Goal: Information Seeking & Learning: Learn about a topic

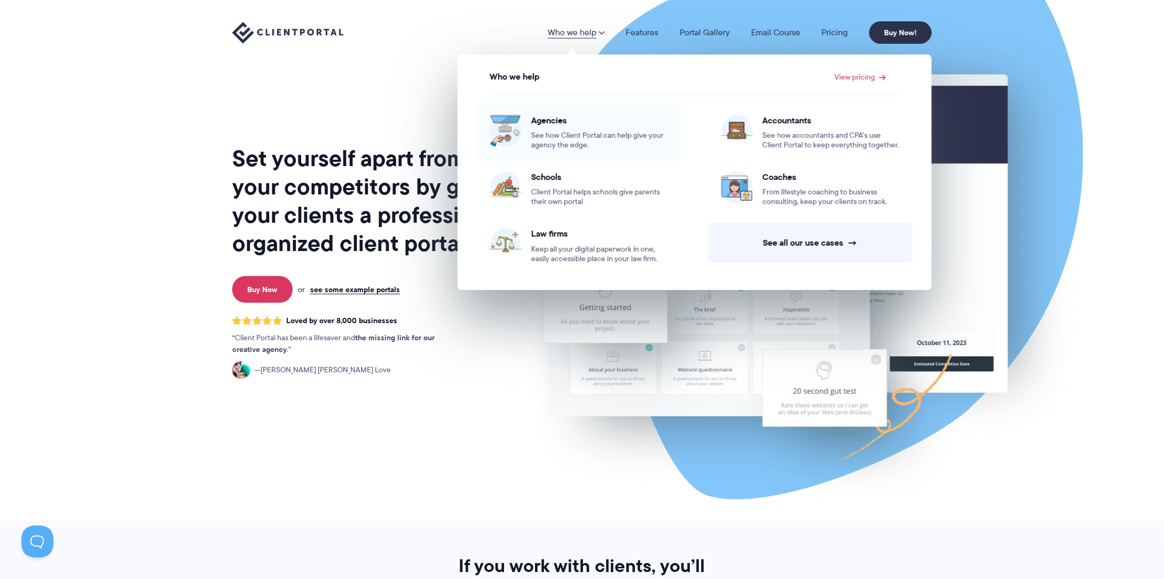
click at [558, 123] on span "Agencies" at bounding box center [599, 120] width 137 height 11
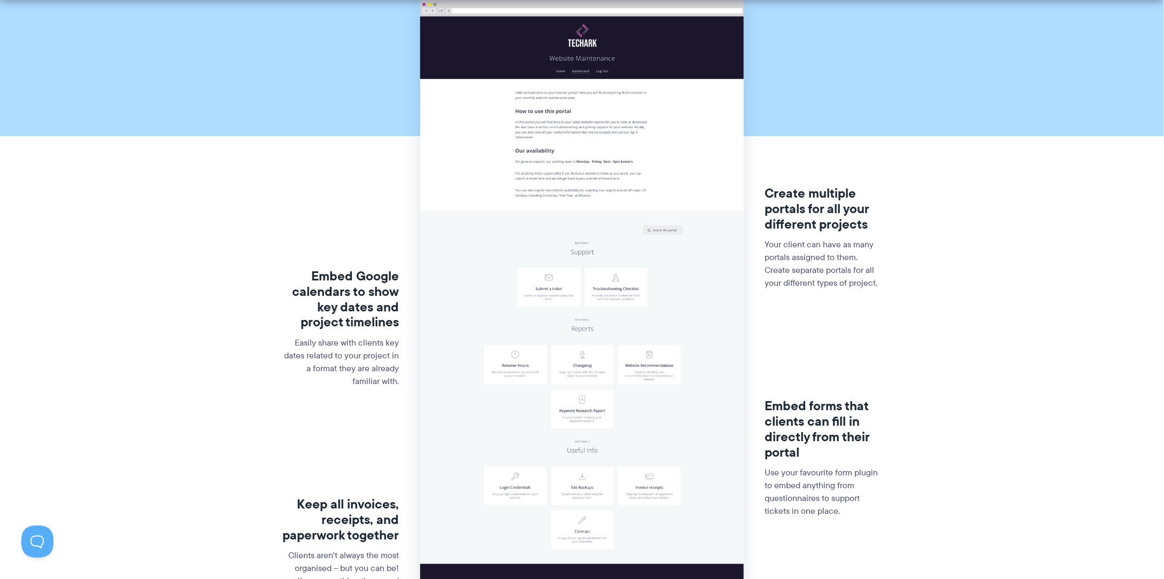
drag, startPoint x: 270, startPoint y: 147, endPoint x: 274, endPoint y: 166, distance: 19.7
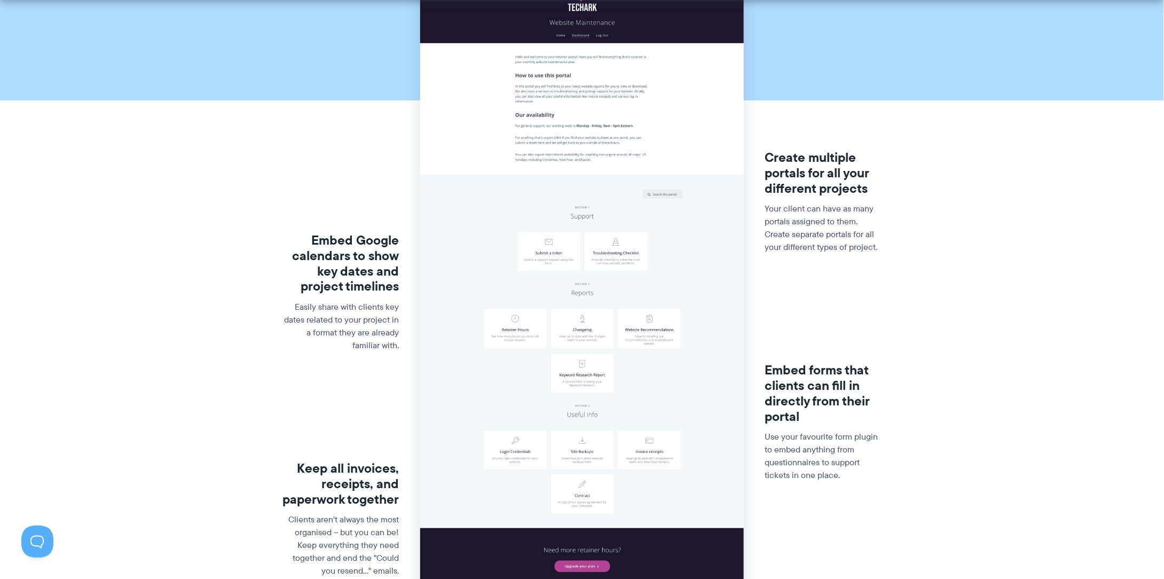
drag, startPoint x: 224, startPoint y: 71, endPoint x: 227, endPoint y: 109, distance: 38.0
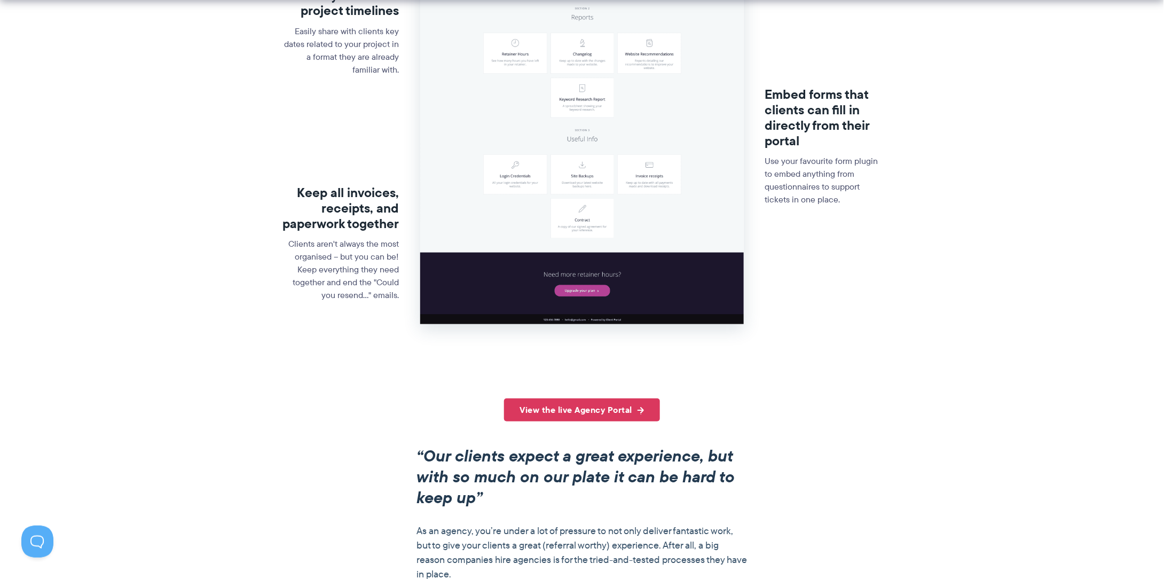
drag, startPoint x: 221, startPoint y: 62, endPoint x: 239, endPoint y: 112, distance: 52.9
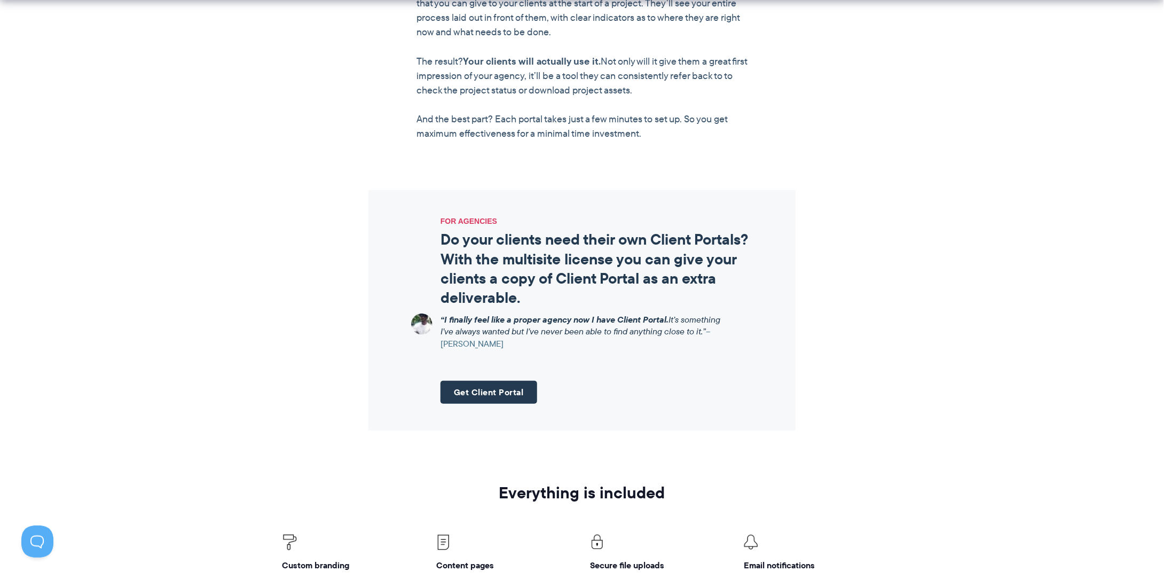
drag, startPoint x: 239, startPoint y: 111, endPoint x: 270, endPoint y: 273, distance: 164.7
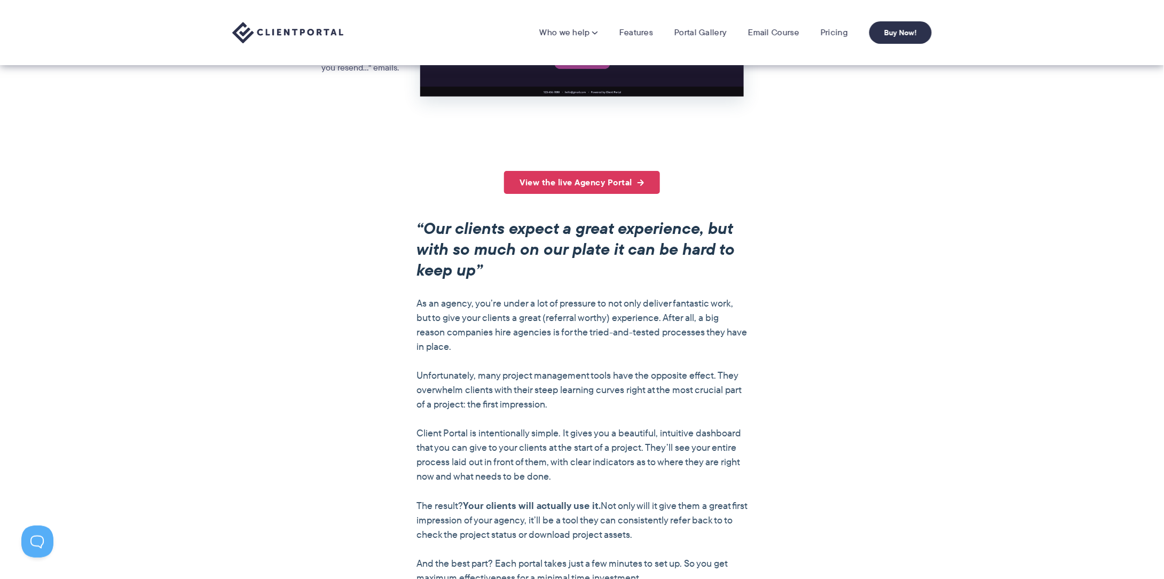
scroll to position [0, 0]
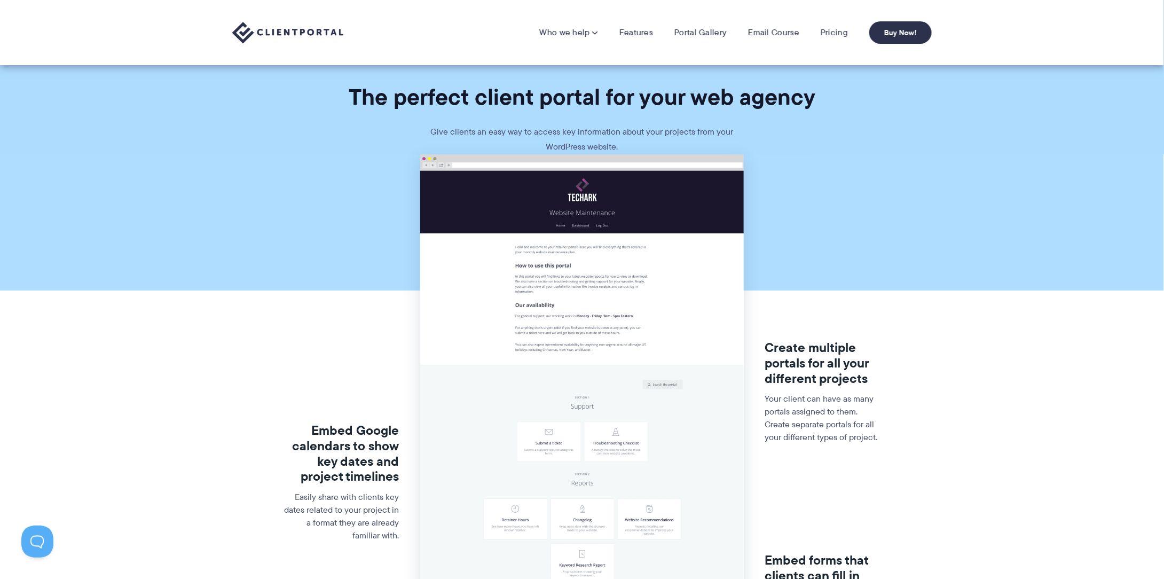
drag, startPoint x: 275, startPoint y: 196, endPoint x: 317, endPoint y: -65, distance: 264.4
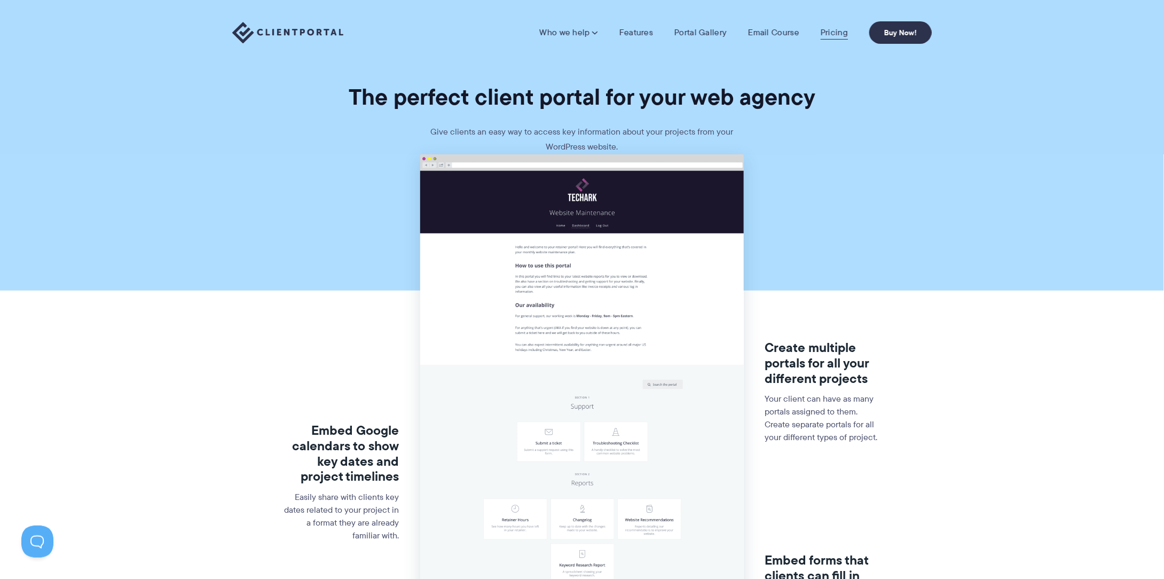
click at [826, 32] on link "Pricing" at bounding box center [834, 32] width 27 height 11
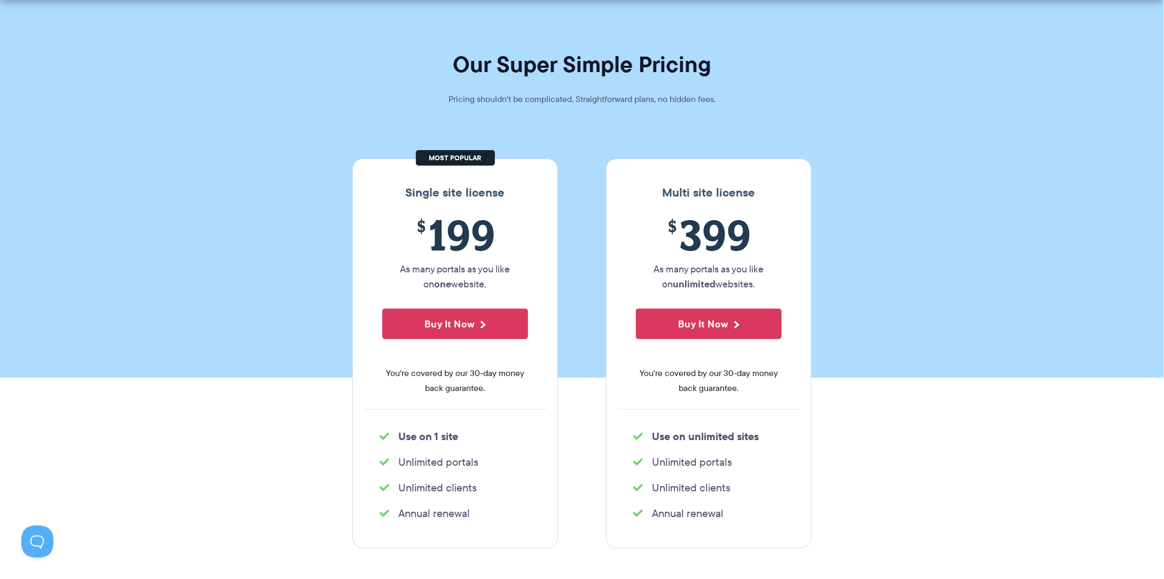
drag, startPoint x: 892, startPoint y: 137, endPoint x: 898, endPoint y: 169, distance: 32.2
drag, startPoint x: 915, startPoint y: 110, endPoint x: 921, endPoint y: 115, distance: 7.2
